Goal: Information Seeking & Learning: Compare options

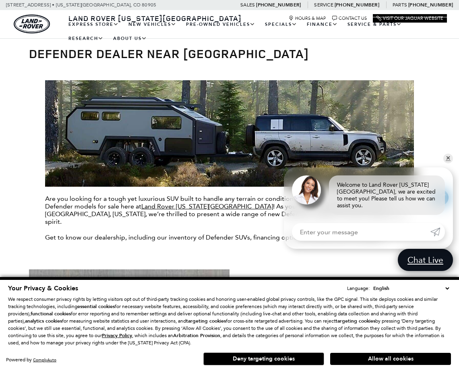
click at [66, 233] on section "Are you looking for a tough yet luxurious SUV built to handle any terrain or co…" at bounding box center [229, 164] width 401 height 201
click at [66, 163] on link "✕" at bounding box center [448, 158] width 10 height 10
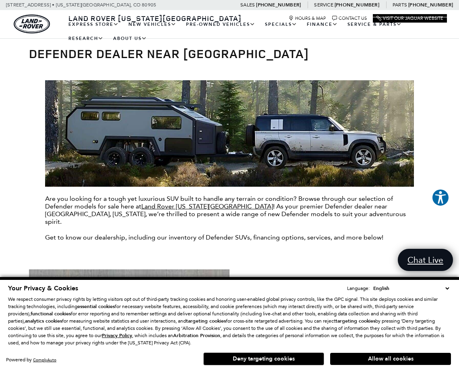
click at [66, 286] on select "English Spanish / Español English / United Kingdom Korean / 한국어 Vietnamese / Ti…" at bounding box center [411, 288] width 80 height 8
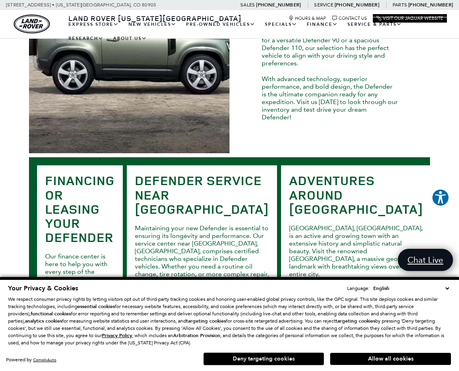
click at [66, 357] on button "Deny targeting cookies" at bounding box center [263, 358] width 121 height 13
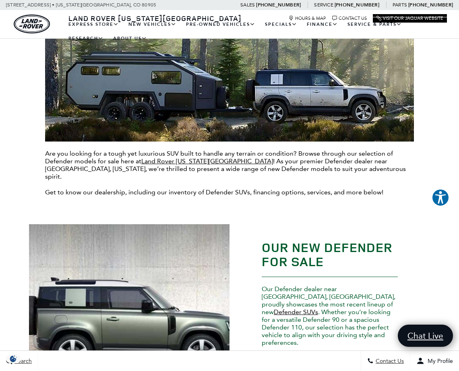
scroll to position [0, 0]
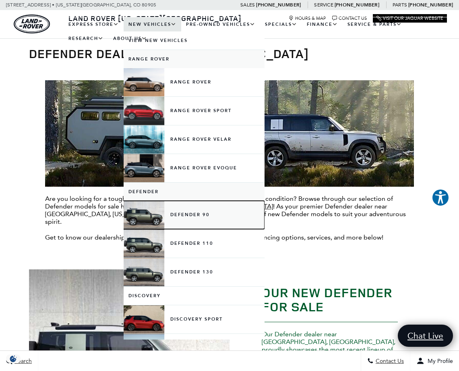
click at [66, 215] on link "Defender 90" at bounding box center [194, 215] width 141 height 28
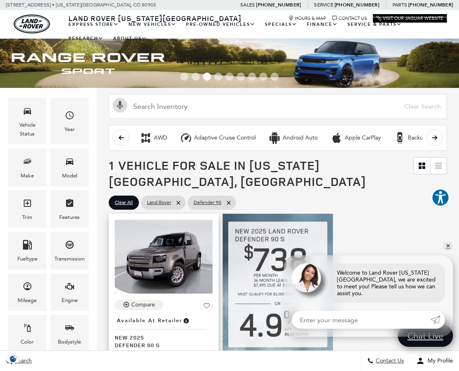
scroll to position [81, 0]
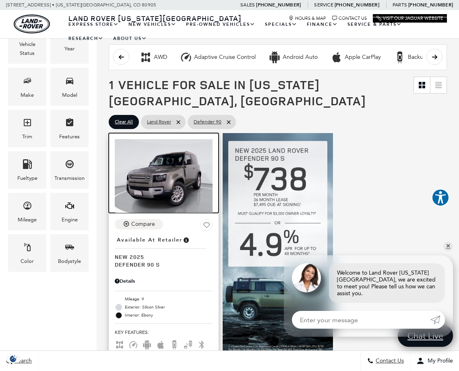
click at [176, 151] on img at bounding box center [164, 175] width 98 height 73
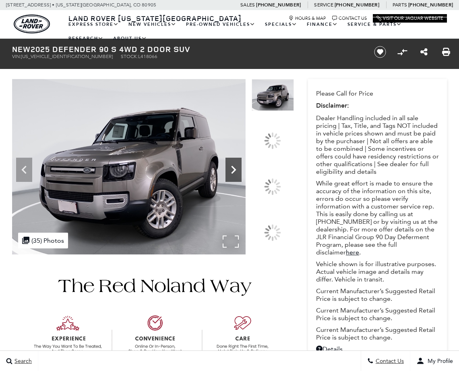
click at [242, 178] on icon at bounding box center [234, 170] width 16 height 16
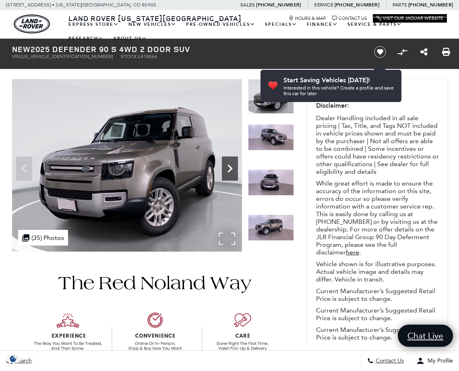
click at [234, 170] on icon "Next" at bounding box center [230, 168] width 16 height 16
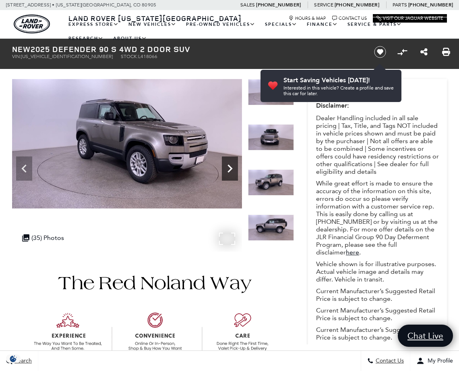
click at [234, 170] on icon "Next" at bounding box center [230, 168] width 16 height 16
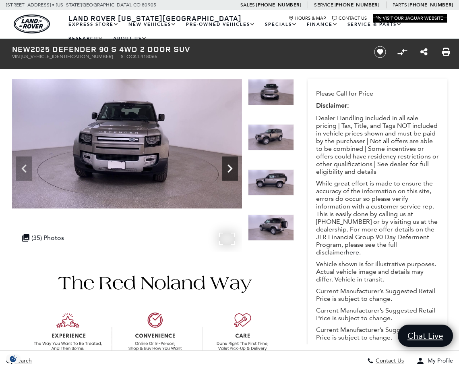
click at [234, 170] on icon "Next" at bounding box center [230, 168] width 16 height 16
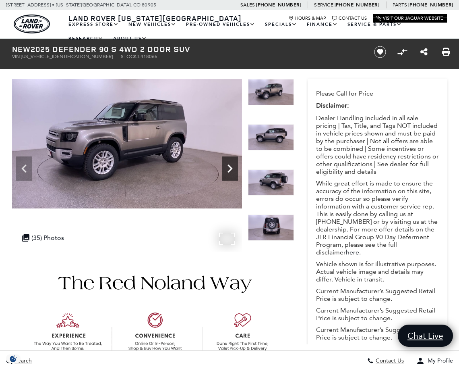
click at [234, 170] on icon "Next" at bounding box center [230, 168] width 16 height 16
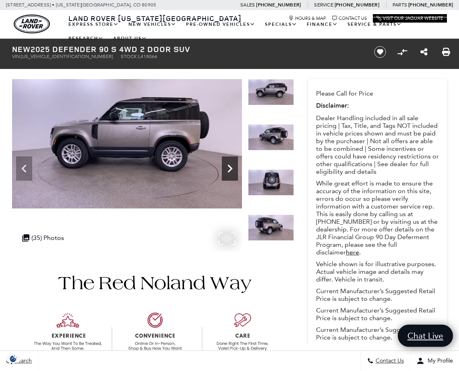
click at [234, 170] on icon "Next" at bounding box center [230, 168] width 16 height 16
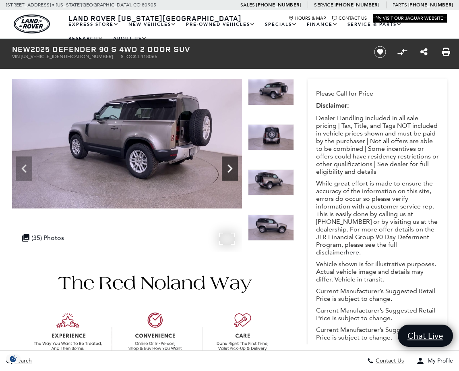
click at [234, 170] on icon "Next" at bounding box center [230, 168] width 16 height 16
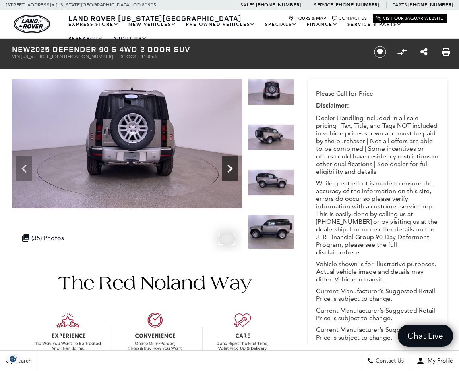
click at [234, 170] on icon "Next" at bounding box center [230, 168] width 16 height 16
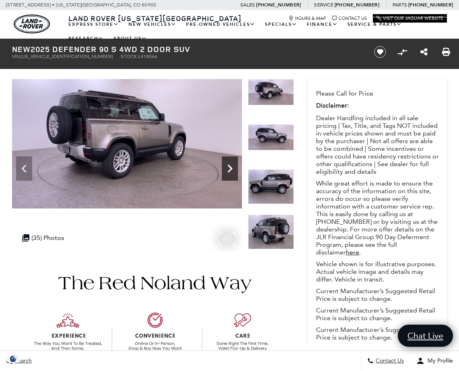
click at [234, 170] on icon "Next" at bounding box center [230, 168] width 16 height 16
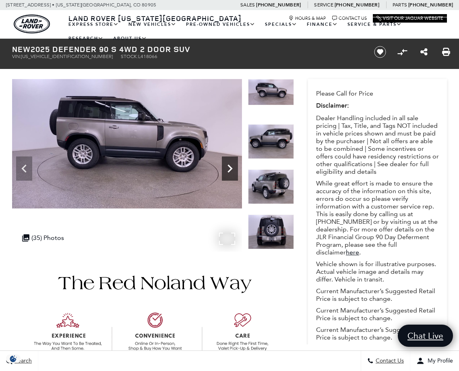
click at [234, 170] on icon "Next" at bounding box center [230, 168] width 16 height 16
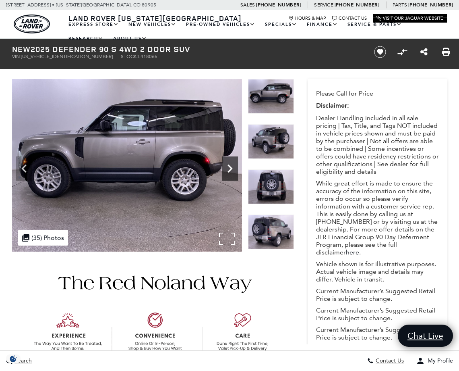
click at [228, 169] on icon "Next" at bounding box center [230, 168] width 16 height 16
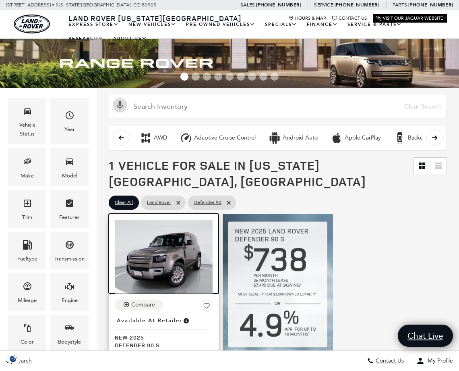
click at [161, 220] on img at bounding box center [164, 256] width 98 height 73
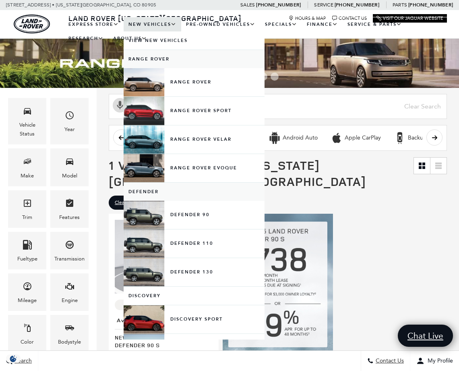
scroll to position [81, 0]
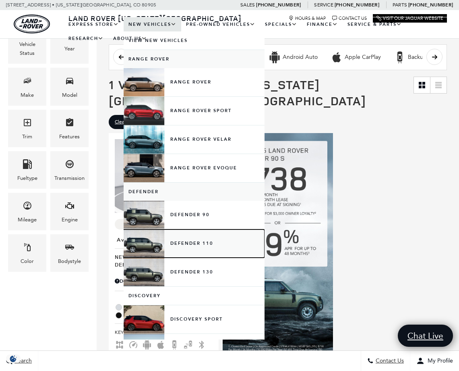
click at [191, 241] on link "Defender 110" at bounding box center [194, 243] width 141 height 28
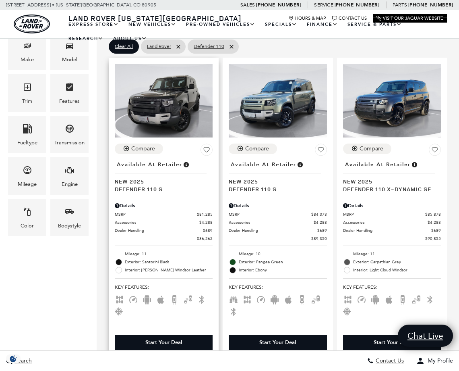
scroll to position [161, 0]
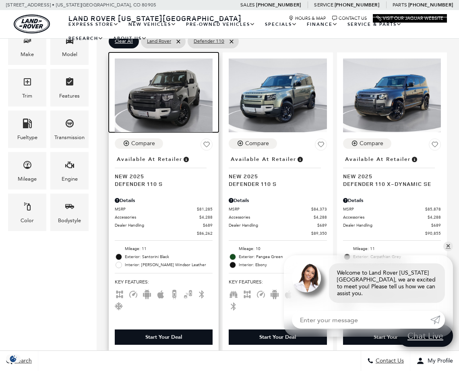
click at [173, 94] on img at bounding box center [164, 94] width 98 height 73
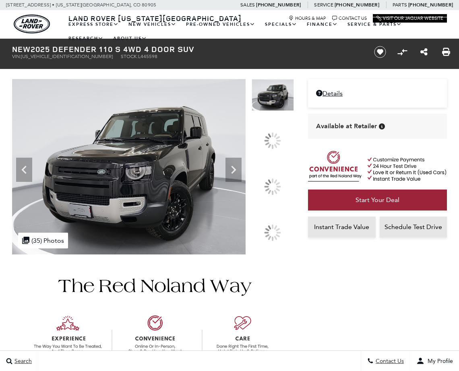
click at [272, 272] on img at bounding box center [153, 339] width 282 height 171
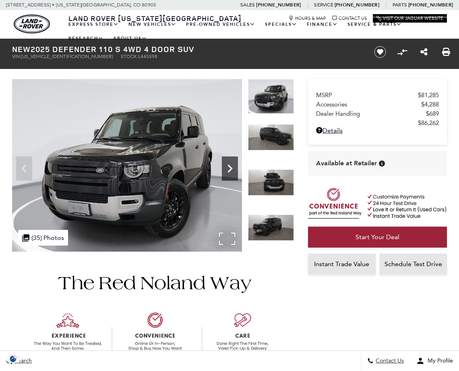
click at [235, 162] on icon "Next" at bounding box center [230, 168] width 16 height 16
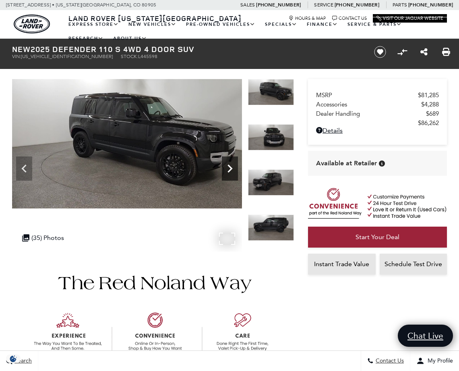
click at [232, 168] on icon "Next" at bounding box center [230, 168] width 5 height 8
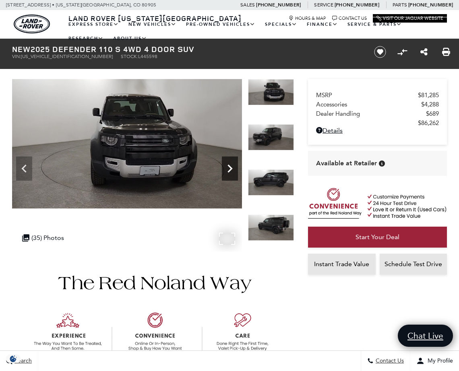
click at [232, 168] on icon "Next" at bounding box center [230, 168] width 5 height 8
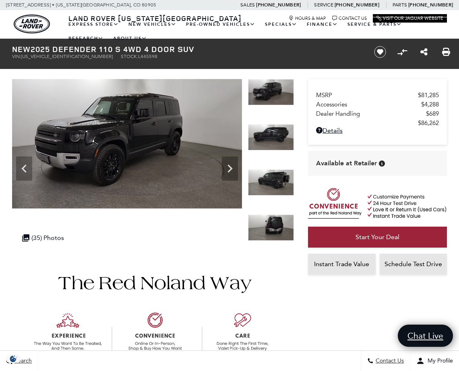
click at [273, 172] on img at bounding box center [271, 182] width 46 height 26
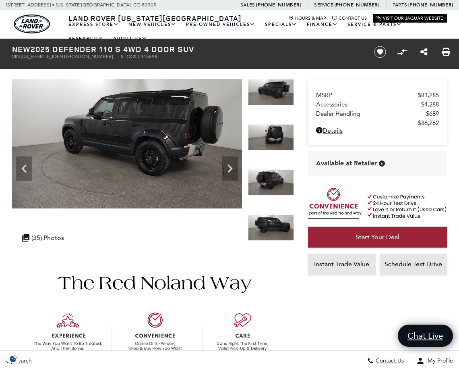
click at [270, 236] on img at bounding box center [271, 227] width 46 height 26
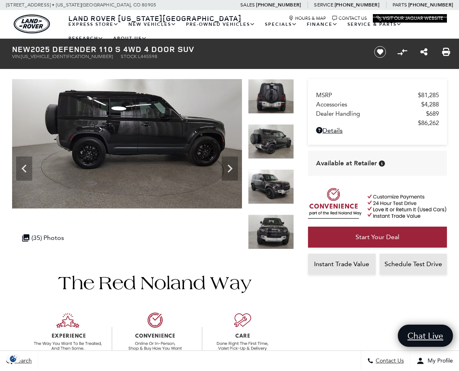
click at [273, 143] on img at bounding box center [271, 141] width 46 height 35
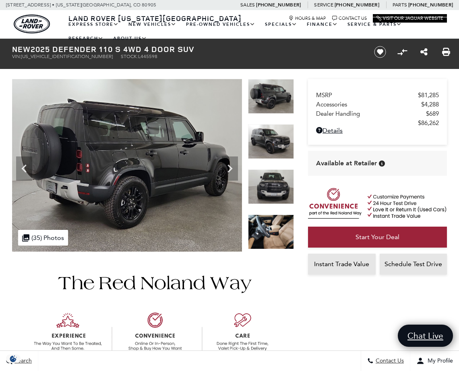
click at [271, 145] on img at bounding box center [271, 141] width 46 height 35
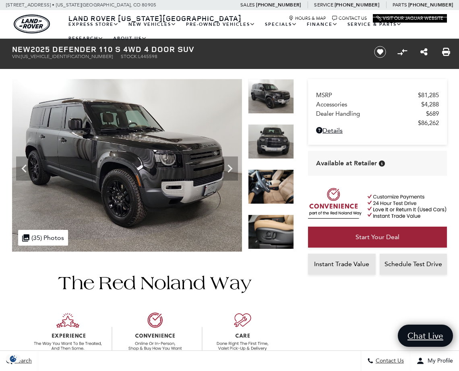
click at [268, 182] on img at bounding box center [271, 186] width 46 height 35
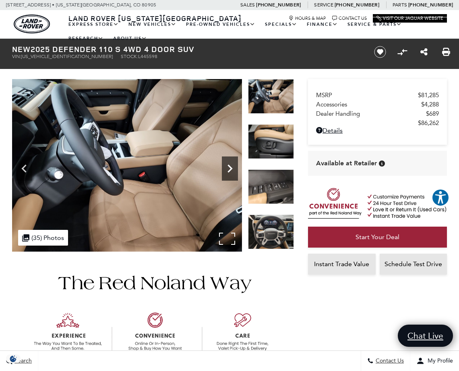
click at [228, 165] on icon "Next" at bounding box center [230, 168] width 16 height 16
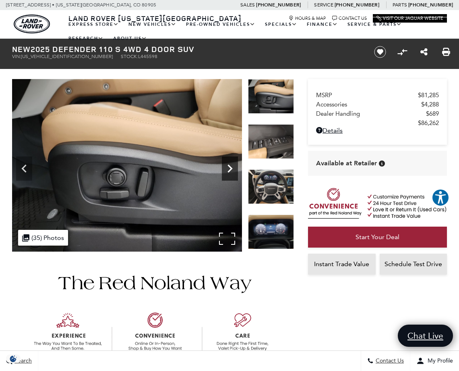
click at [228, 165] on icon "Next" at bounding box center [230, 168] width 16 height 16
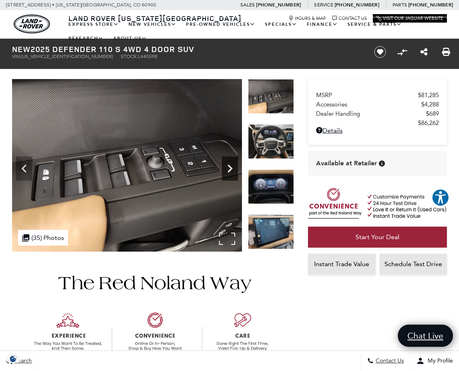
click at [228, 165] on icon "Next" at bounding box center [230, 168] width 16 height 16
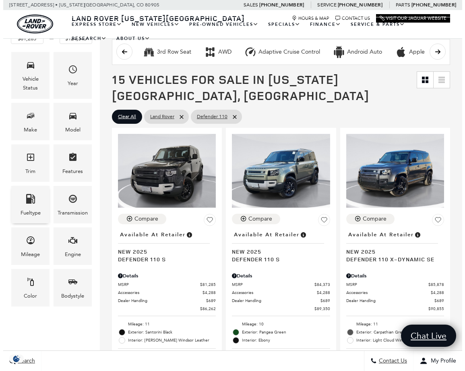
scroll to position [79, 0]
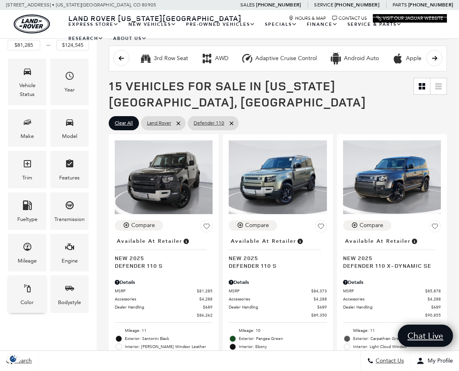
click at [32, 290] on div "Color" at bounding box center [27, 293] width 38 height 37
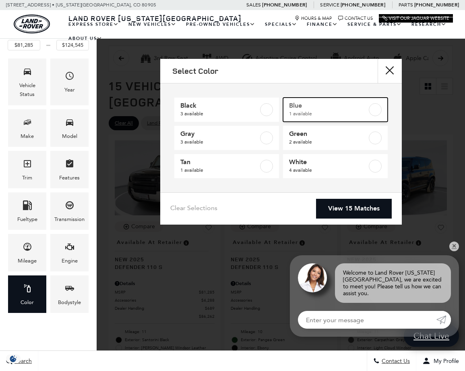
click at [376, 106] on label at bounding box center [375, 109] width 13 height 13
checkbox input "true"
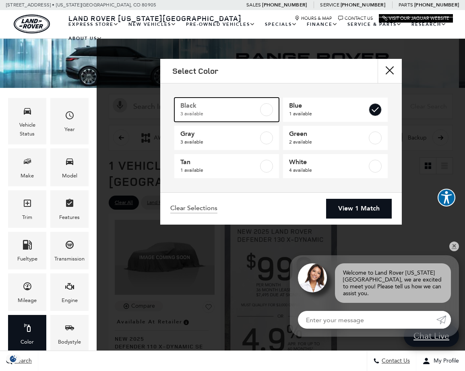
click at [268, 112] on label at bounding box center [266, 109] width 13 height 13
checkbox input "true"
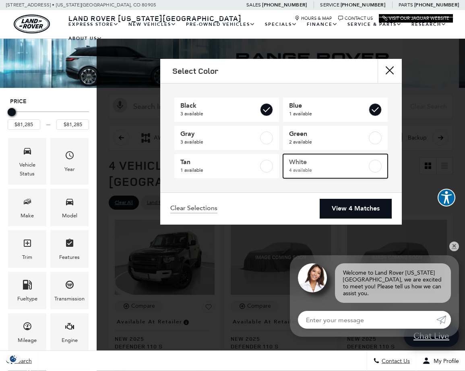
click at [377, 164] on label at bounding box center [375, 165] width 13 height 13
checkbox input "true"
type input "$118,095"
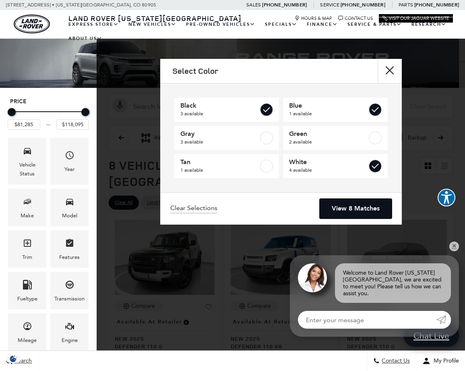
click at [362, 203] on link "View 8 Matches" at bounding box center [356, 209] width 72 height 20
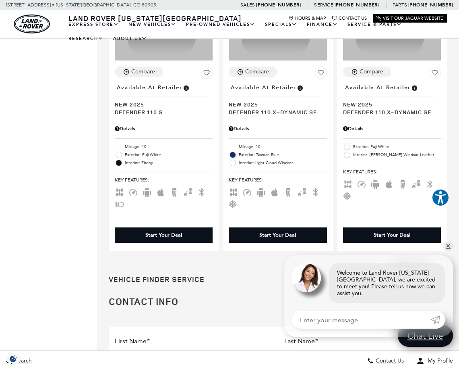
scroll to position [886, 0]
